Goal: Find specific page/section: Find specific page/section

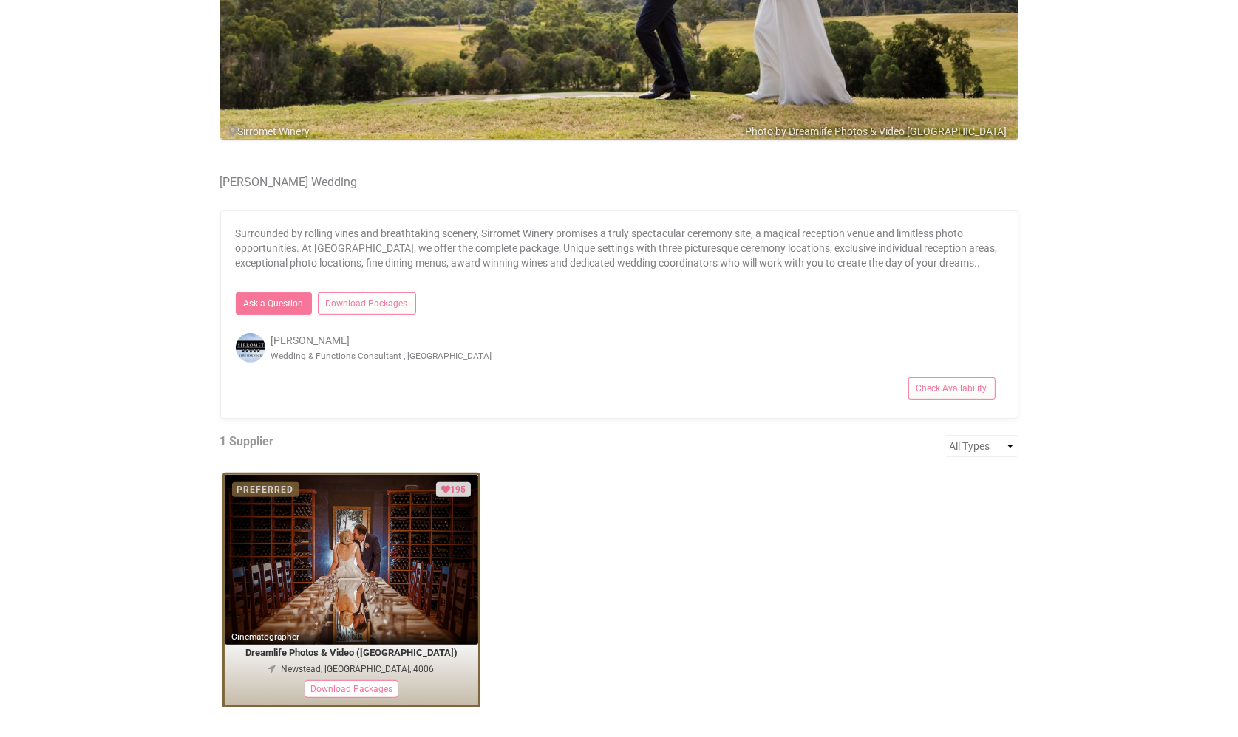
scroll to position [471, 0]
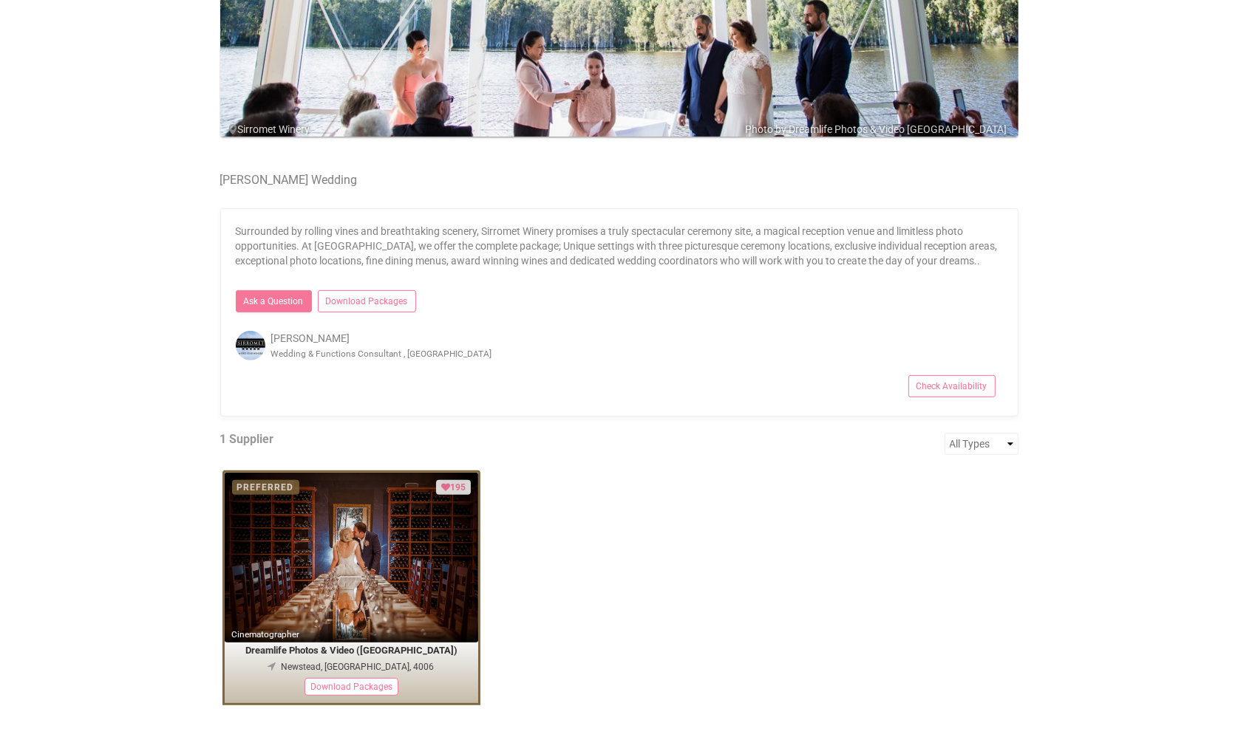
click at [293, 338] on div "[PERSON_NAME] & Functions Consultant , [GEOGRAPHIC_DATA]" at bounding box center [619, 346] width 789 height 30
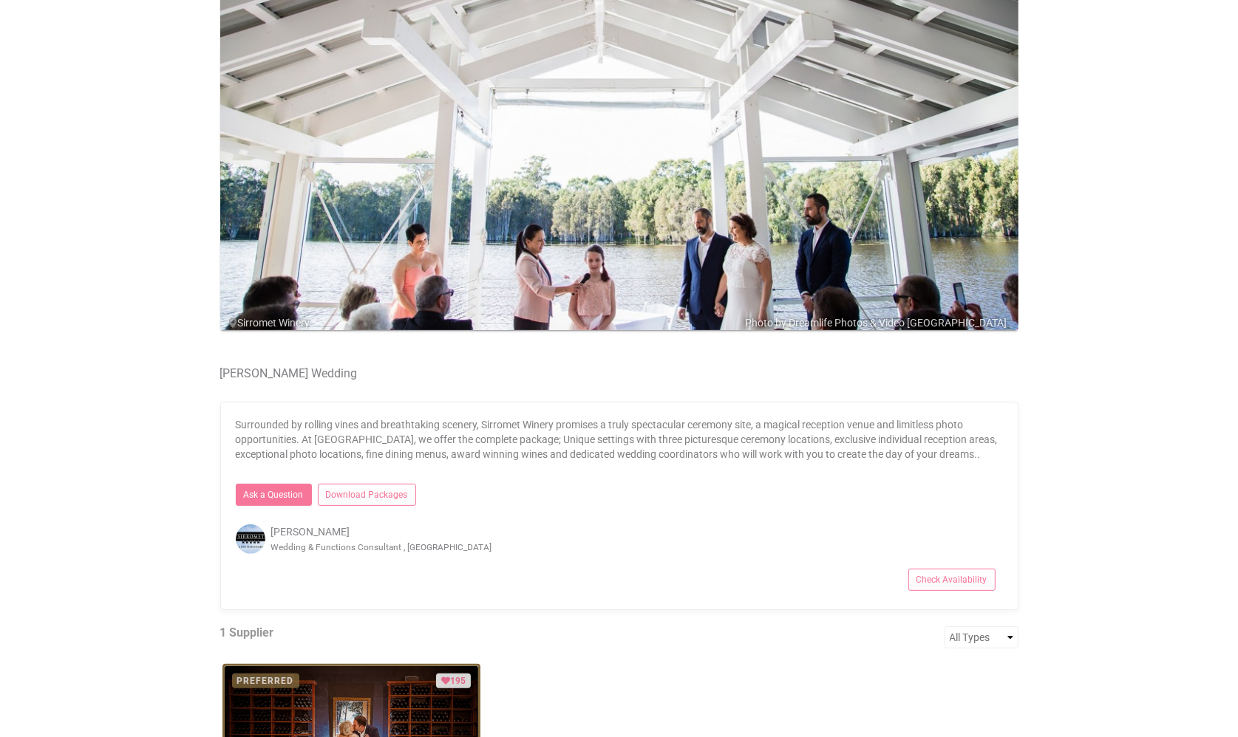
scroll to position [102, 0]
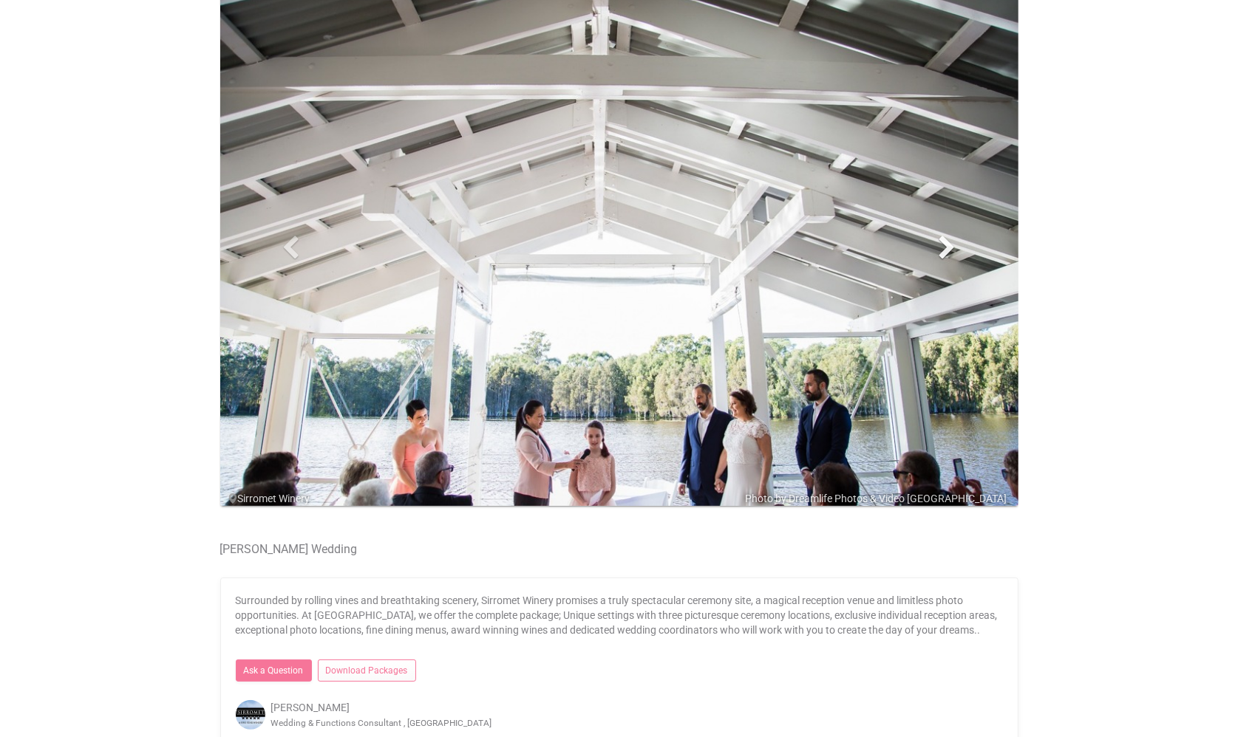
click at [955, 261] on link "Next" at bounding box center [947, 247] width 120 height 548
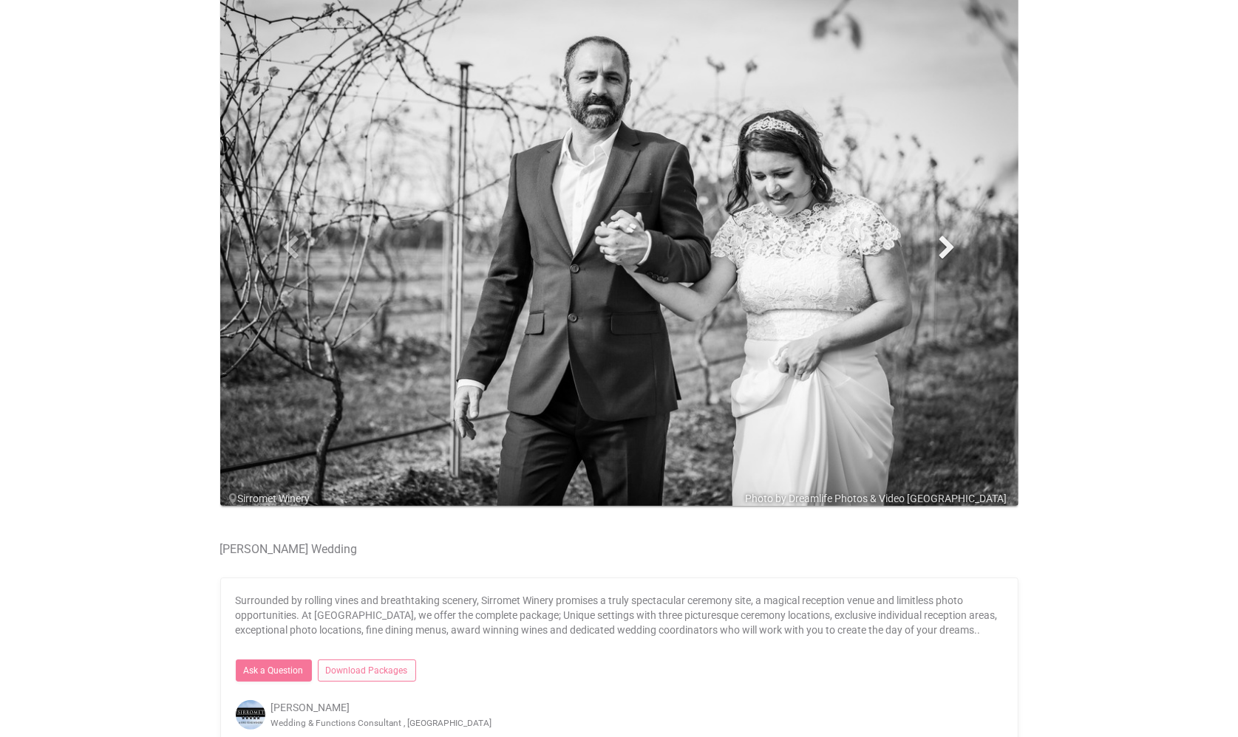
click at [958, 239] on span at bounding box center [947, 247] width 22 height 22
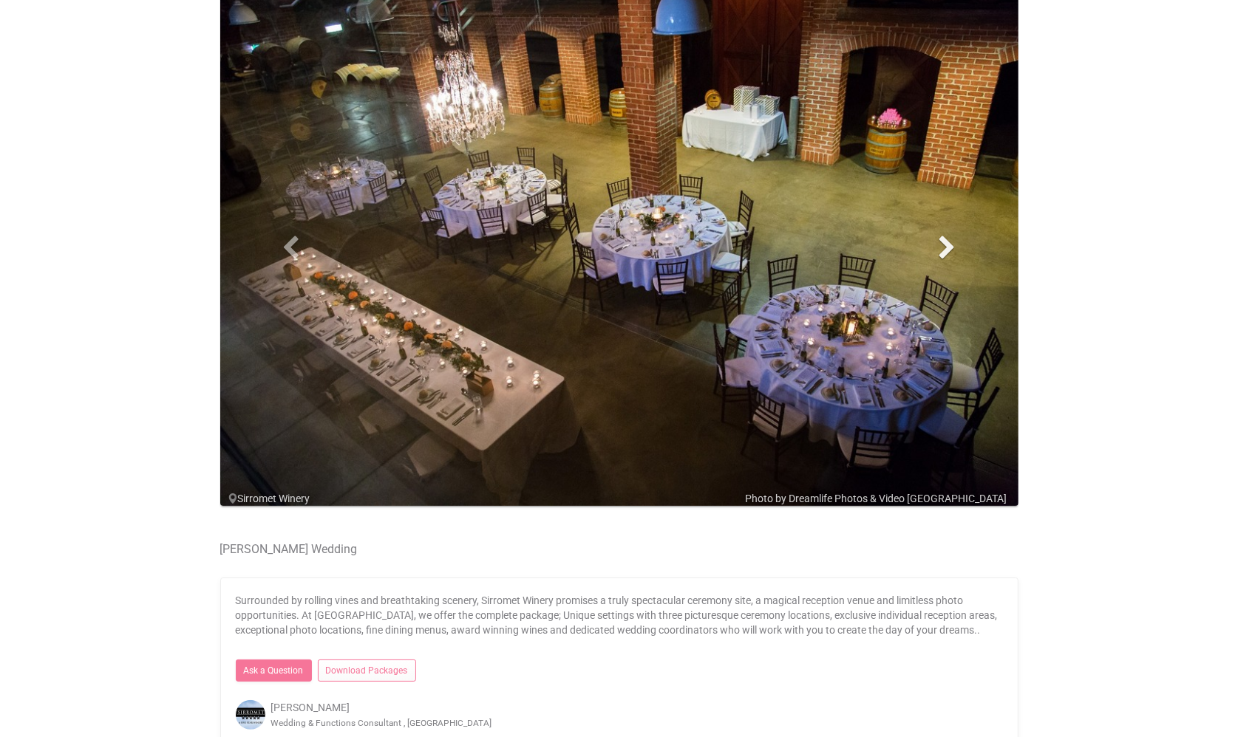
click at [958, 239] on span at bounding box center [947, 247] width 22 height 22
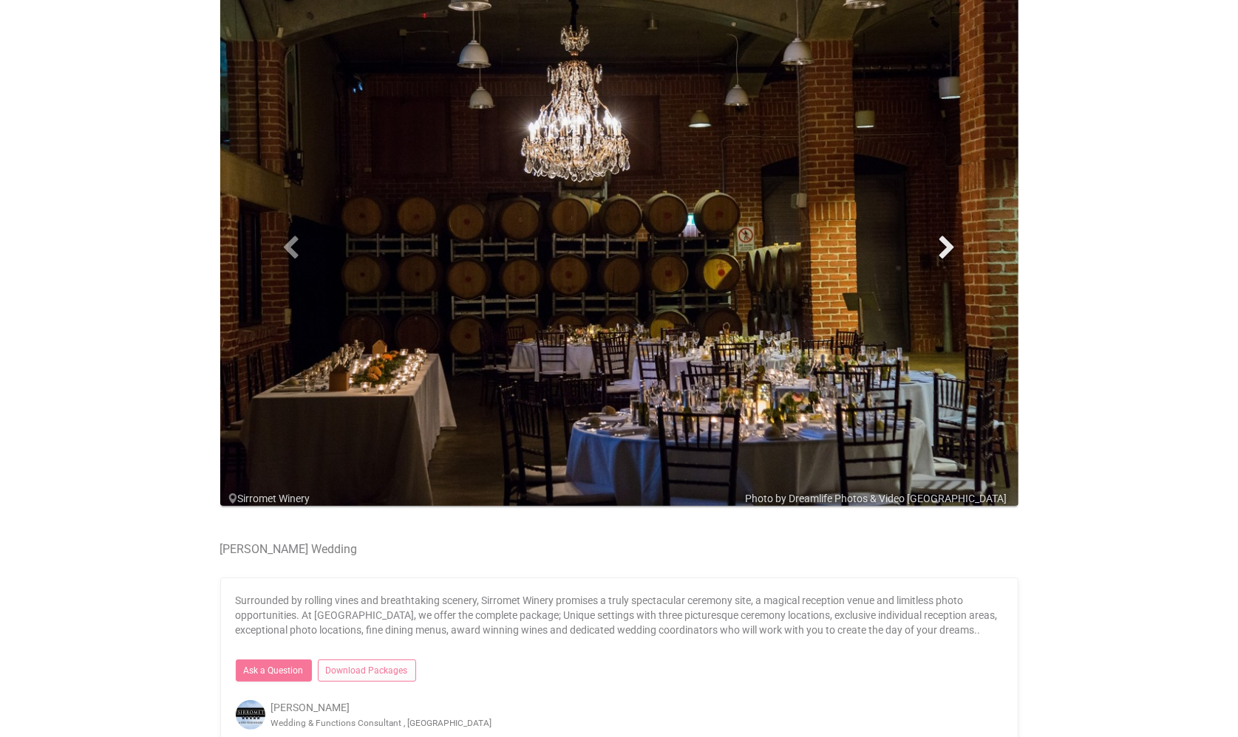
click at [958, 239] on span at bounding box center [947, 247] width 22 height 22
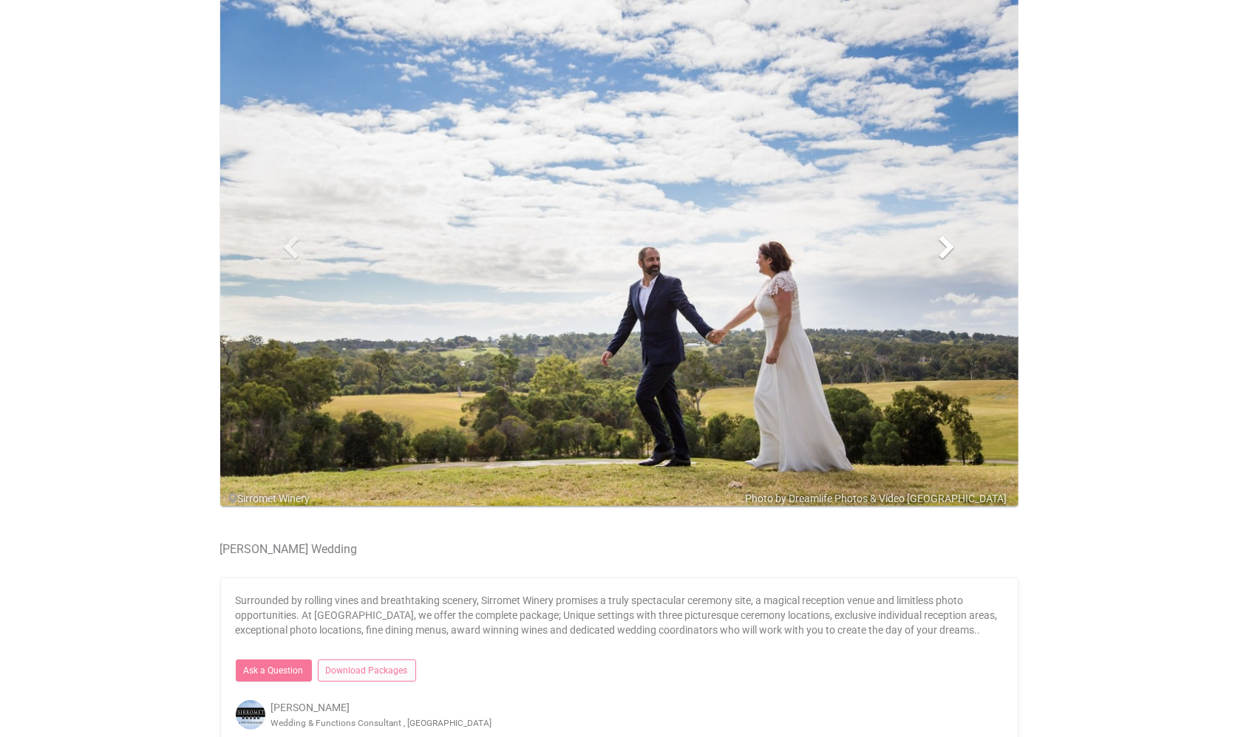
click at [958, 239] on span at bounding box center [947, 247] width 22 height 22
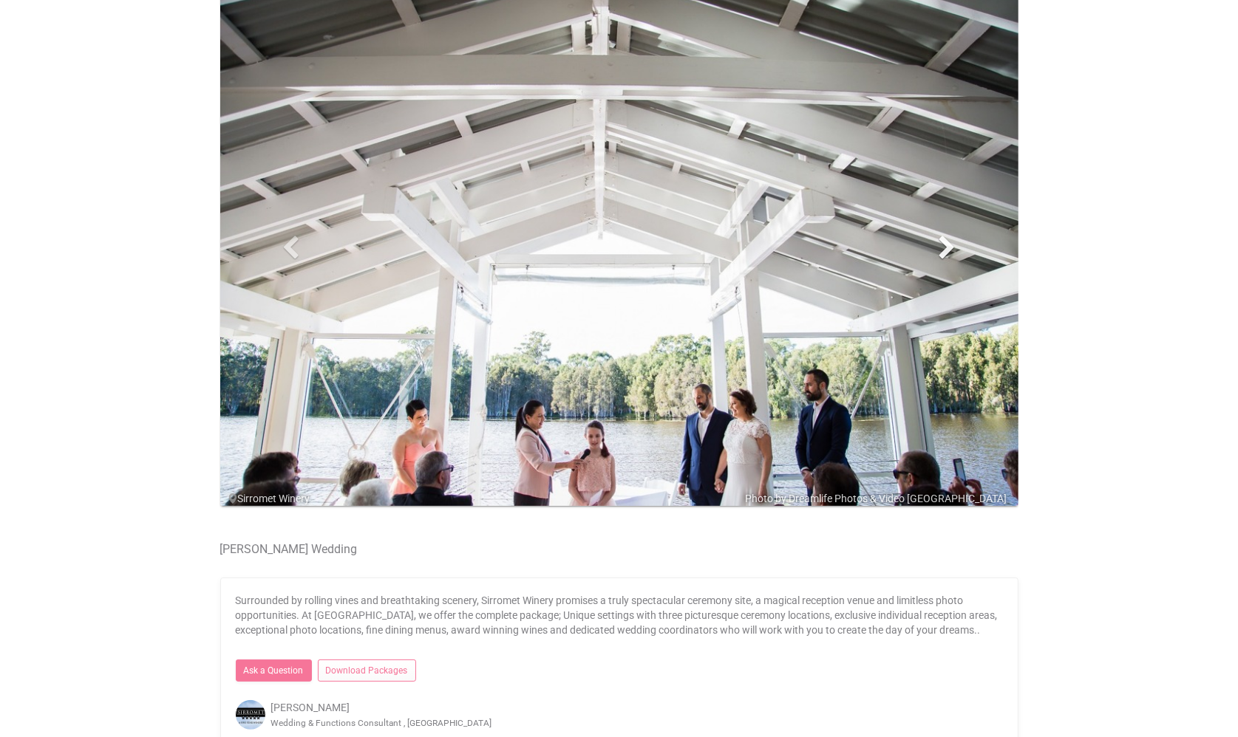
click at [958, 239] on span at bounding box center [947, 247] width 22 height 22
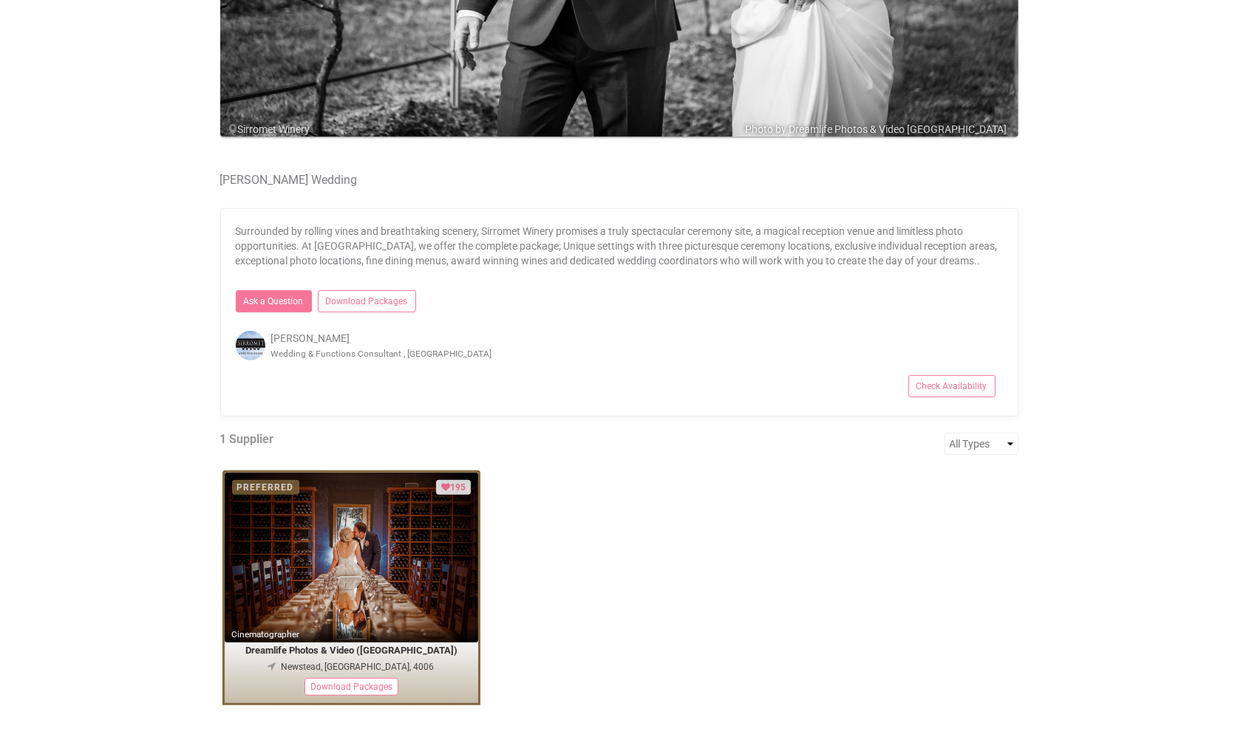
scroll to position [176, 0]
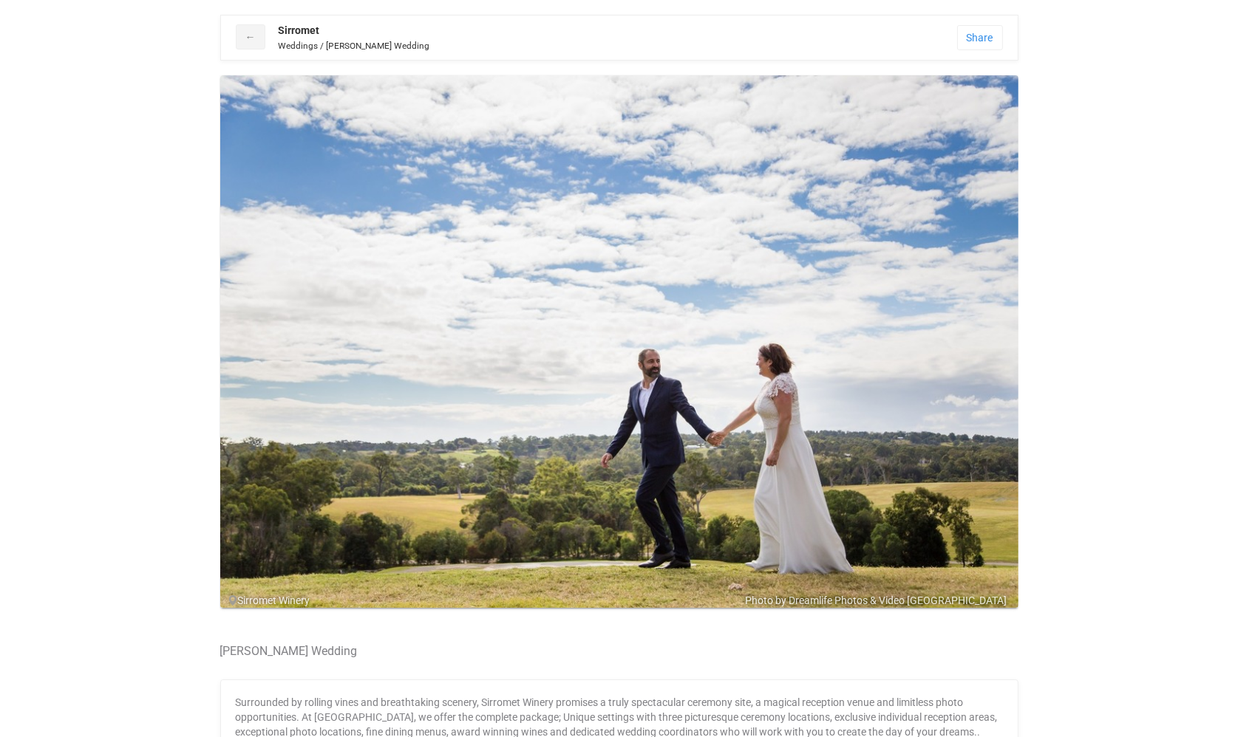
scroll to position [148, 0]
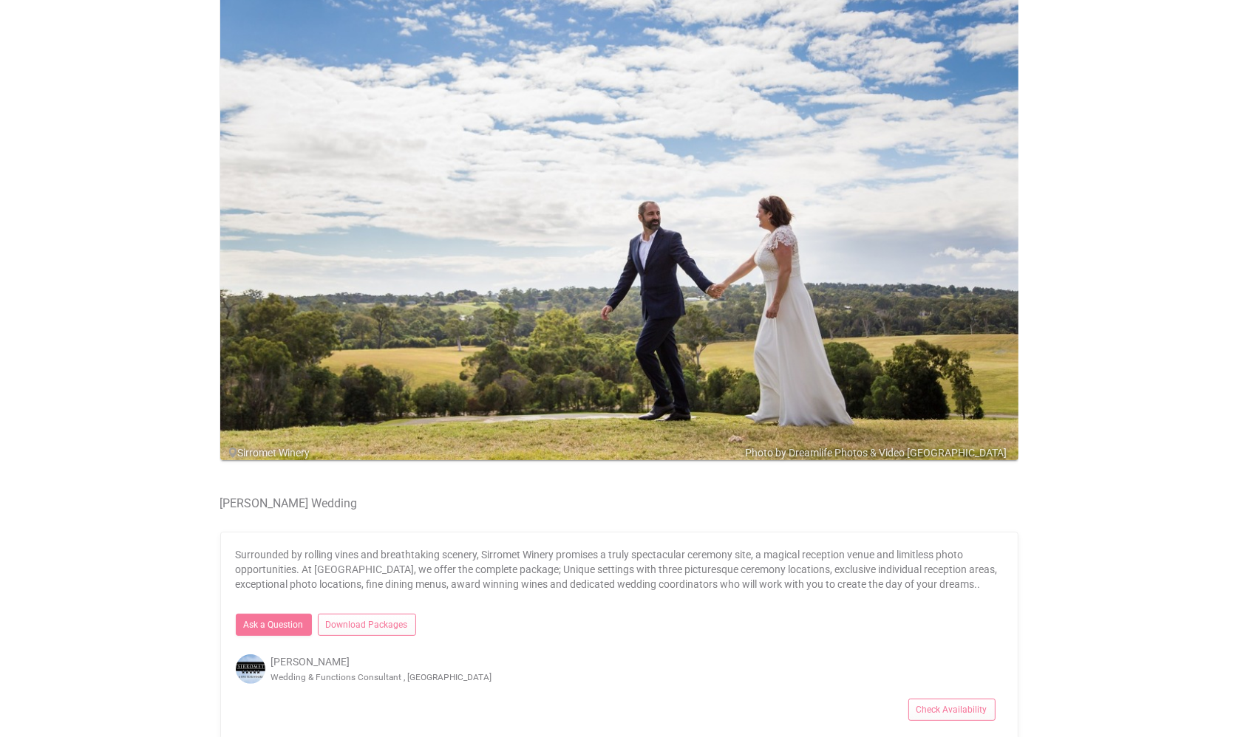
click at [354, 505] on h4 "[PERSON_NAME] Wedding" at bounding box center [619, 503] width 798 height 13
click at [259, 501] on h4 "[PERSON_NAME] Wedding" at bounding box center [619, 503] width 798 height 13
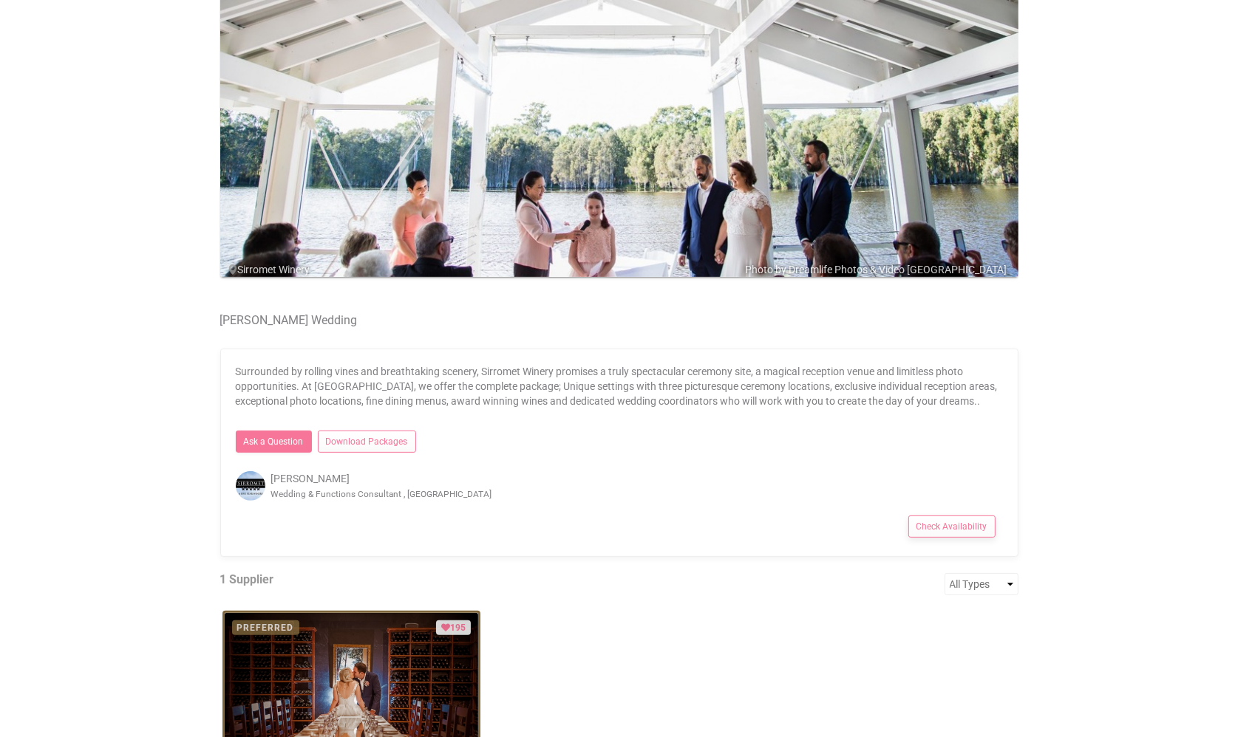
scroll to position [102, 0]
